Goal: Task Accomplishment & Management: Manage account settings

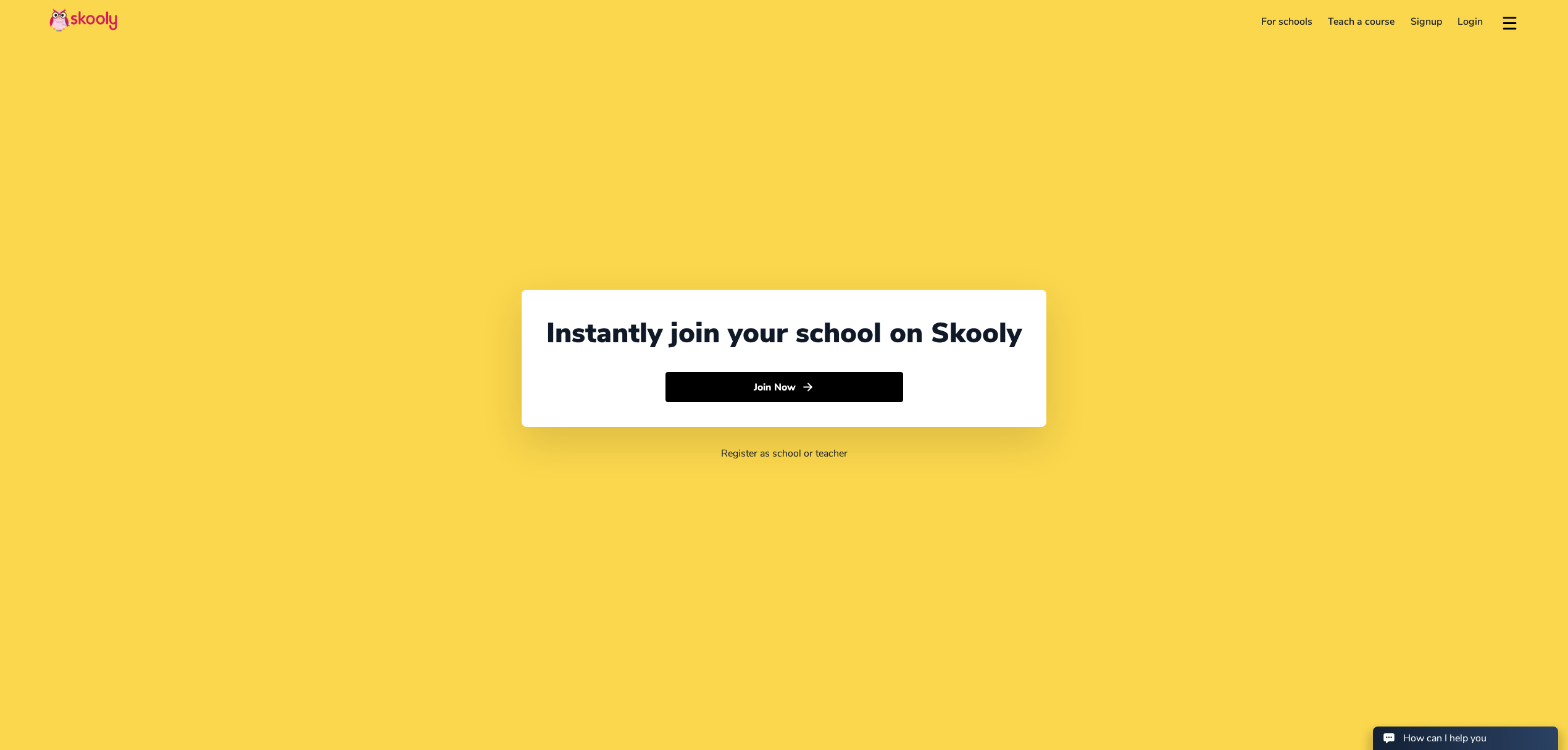
click at [1467, 25] on link "Login" at bounding box center [1471, 22] width 42 height 20
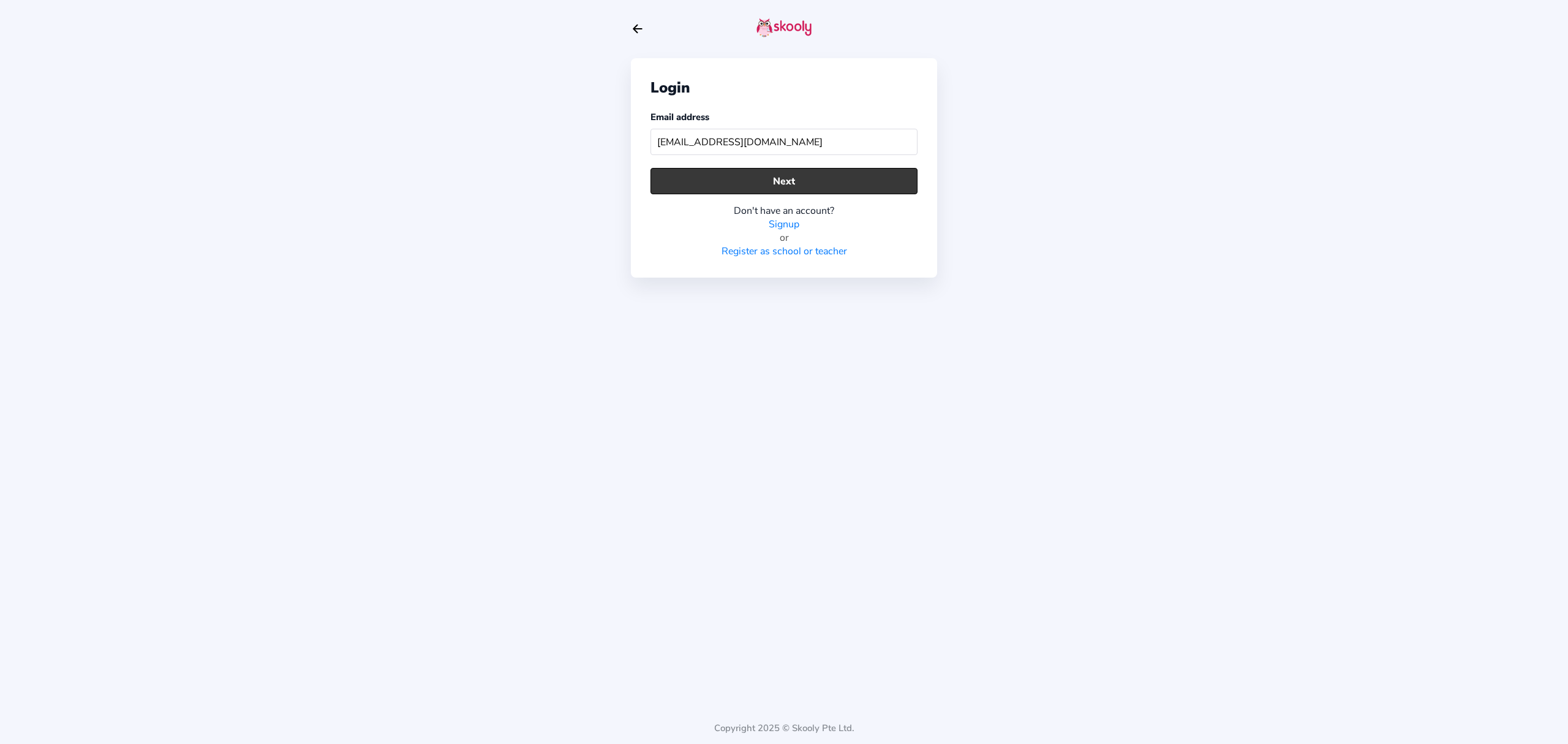
type input "[EMAIL_ADDRESS][DOMAIN_NAME]"
click at [868, 173] on button "Next" at bounding box center [784, 181] width 267 height 26
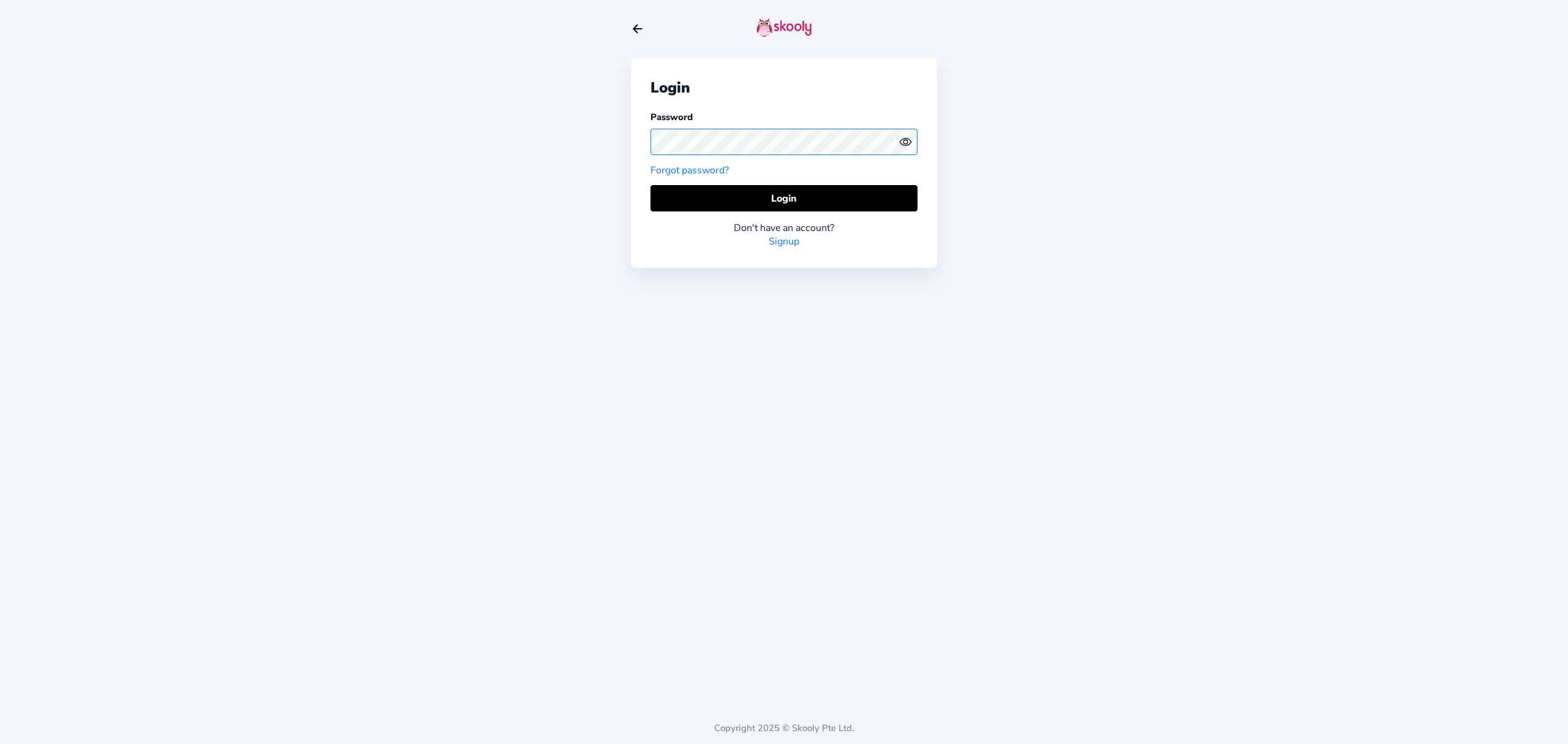
click at [593, 146] on div "Login Password Forgot password? Login Don't have an account? Signup Copyright 2…" at bounding box center [784, 372] width 1568 height 744
click at [905, 140] on circle "eye outline" at bounding box center [905, 142] width 4 height 4
click at [905, 140] on icon "eye off outline" at bounding box center [904, 142] width 5 height 5
click at [855, 196] on button "Login" at bounding box center [784, 198] width 267 height 26
